Goal: Task Accomplishment & Management: Use online tool/utility

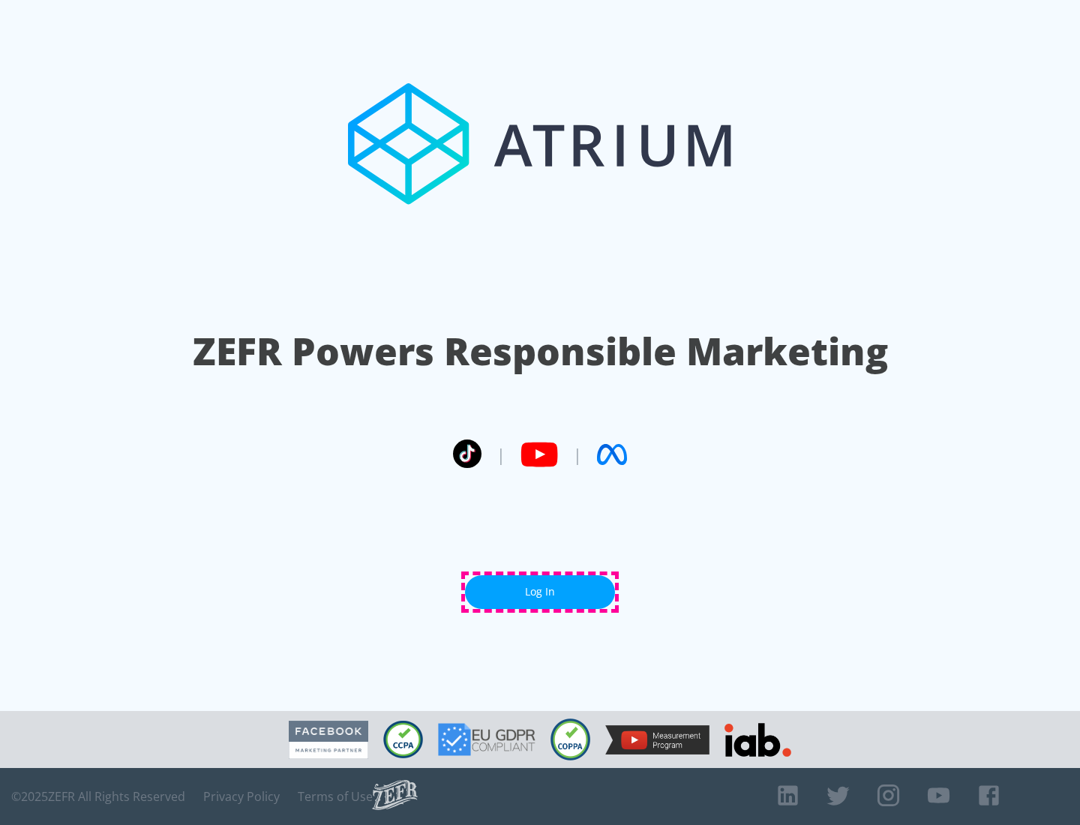
click at [540, 592] on link "Log In" at bounding box center [540, 592] width 150 height 34
